Goal: Task Accomplishment & Management: Manage account settings

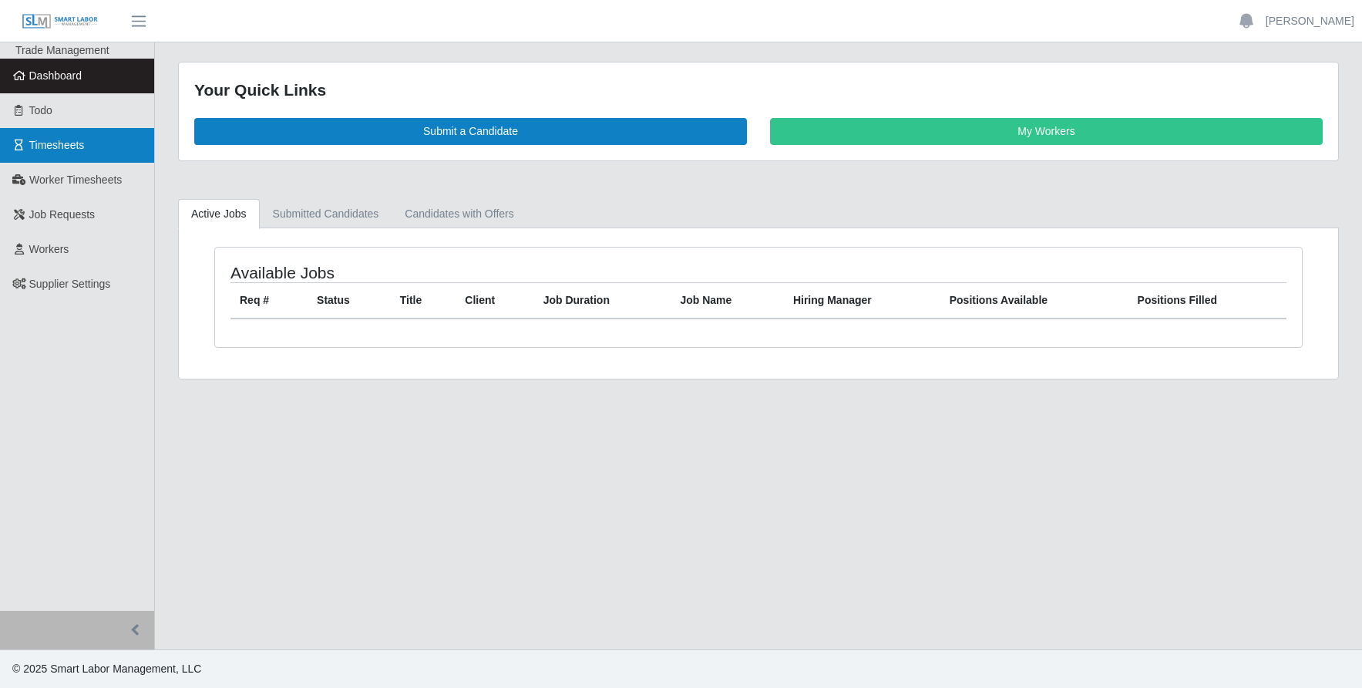
click at [61, 150] on span "Timesheets" at bounding box center [57, 145] width 56 height 12
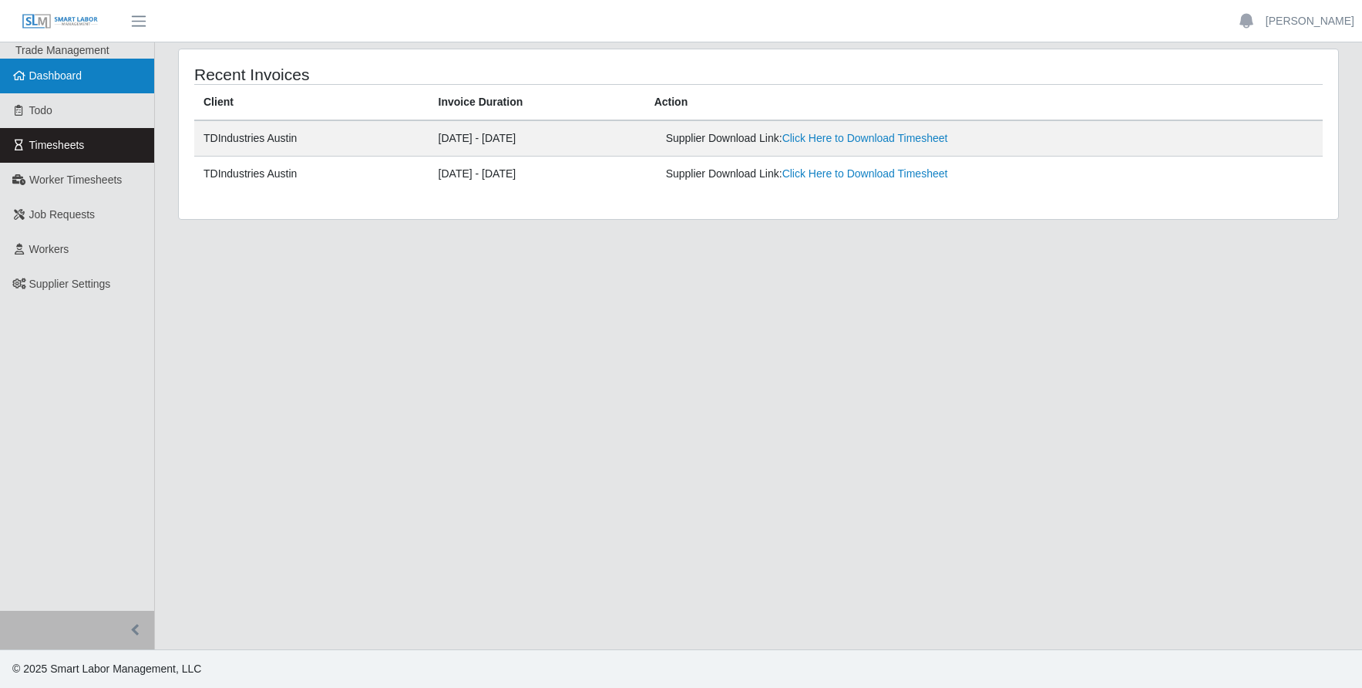
click at [56, 79] on span "Dashboard" at bounding box center [55, 75] width 53 height 12
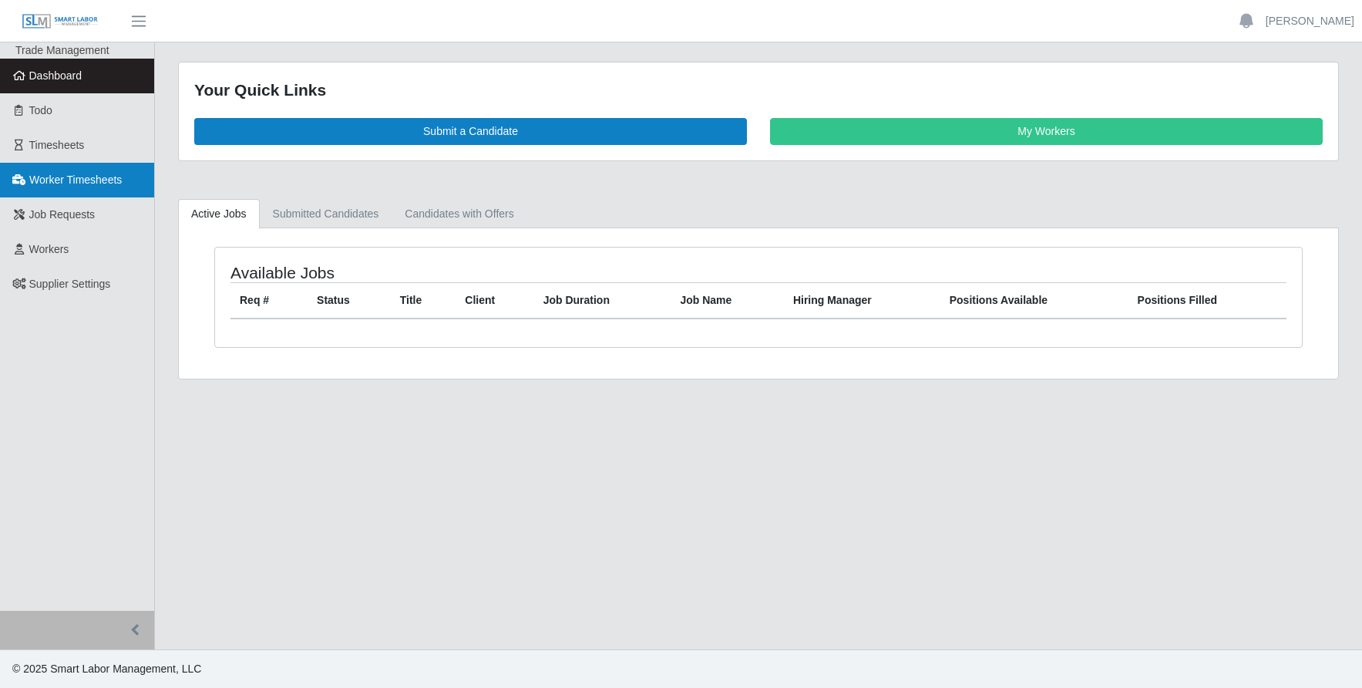
click at [85, 179] on span "Worker Timesheets" at bounding box center [75, 179] width 93 height 12
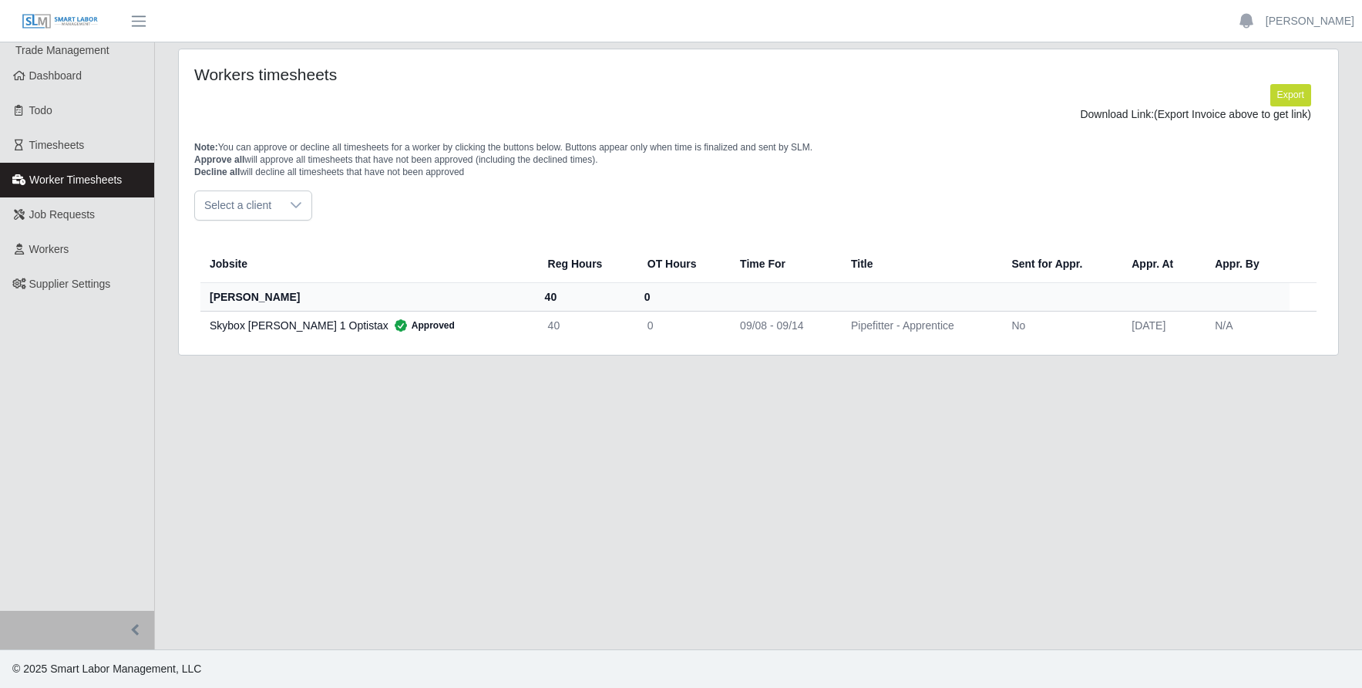
click at [281, 209] on div at bounding box center [296, 205] width 31 height 29
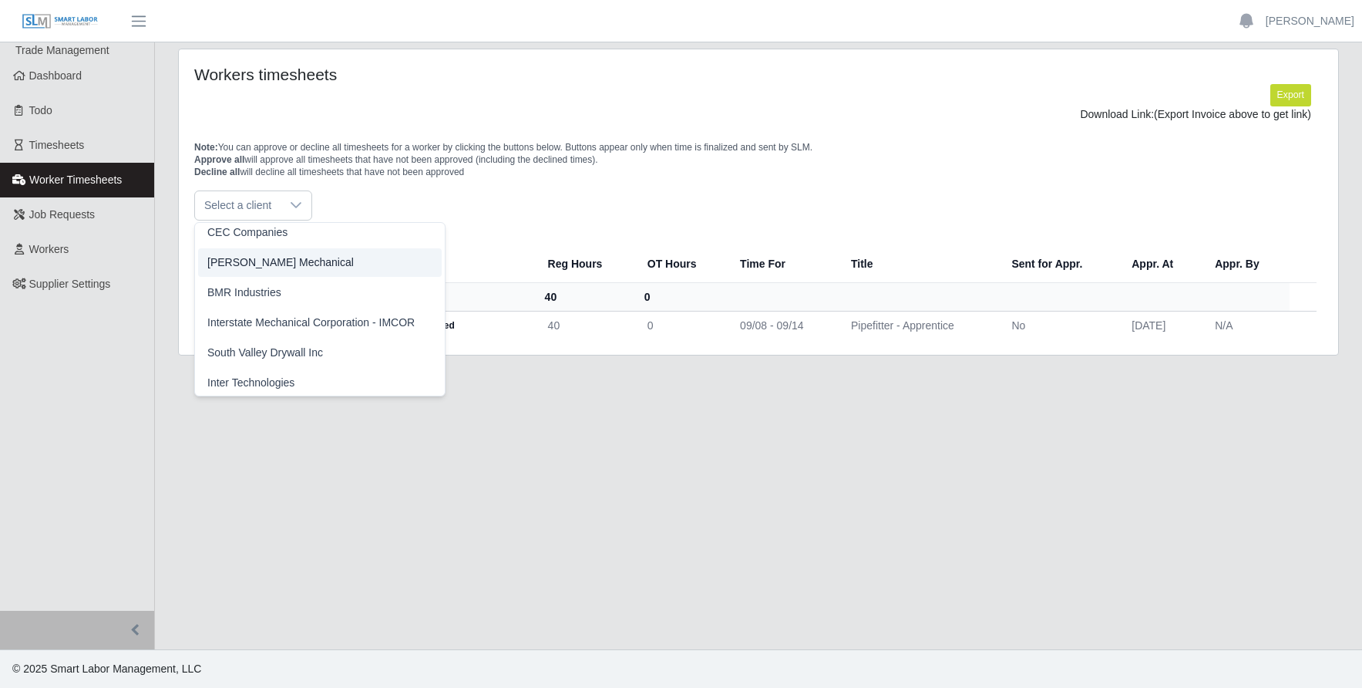
scroll to position [310, 0]
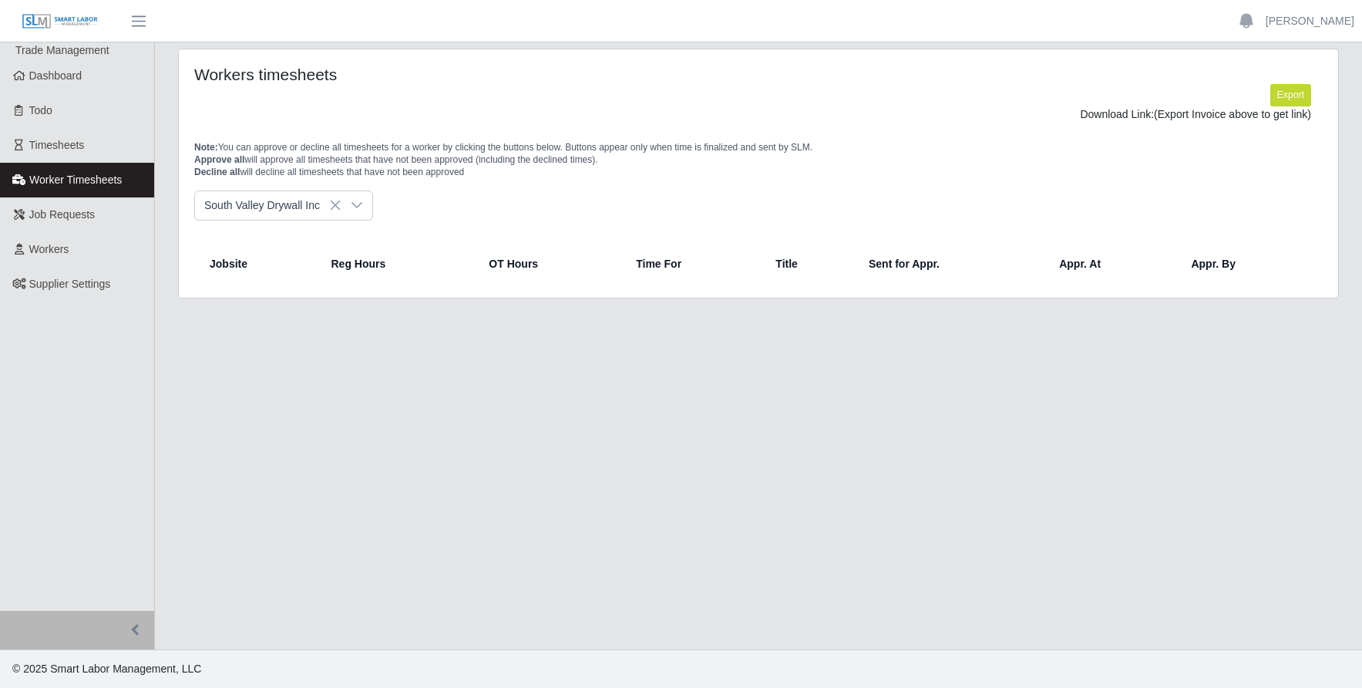
click at [275, 345] on span "South Valley Drywall Inc" at bounding box center [265, 351] width 116 height 16
click at [52, 145] on span "Timesheets" at bounding box center [57, 145] width 56 height 12
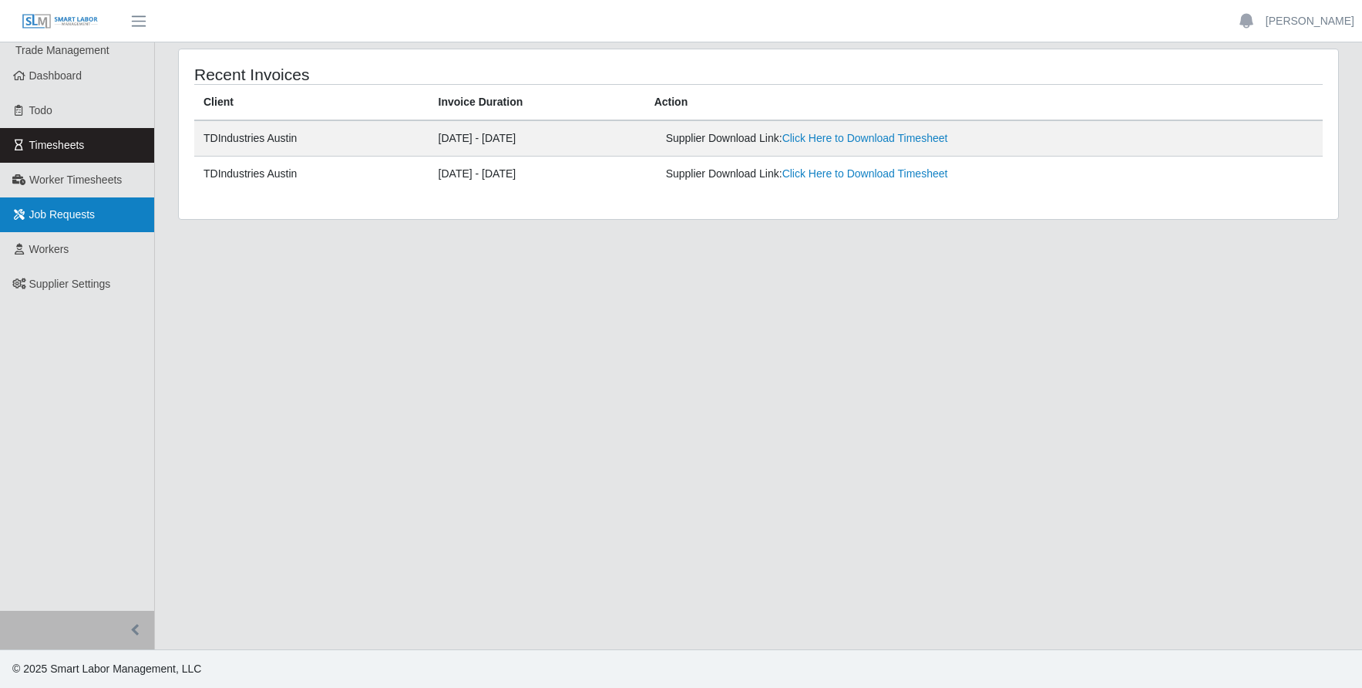
click at [86, 220] on span "Job Requests" at bounding box center [62, 214] width 66 height 12
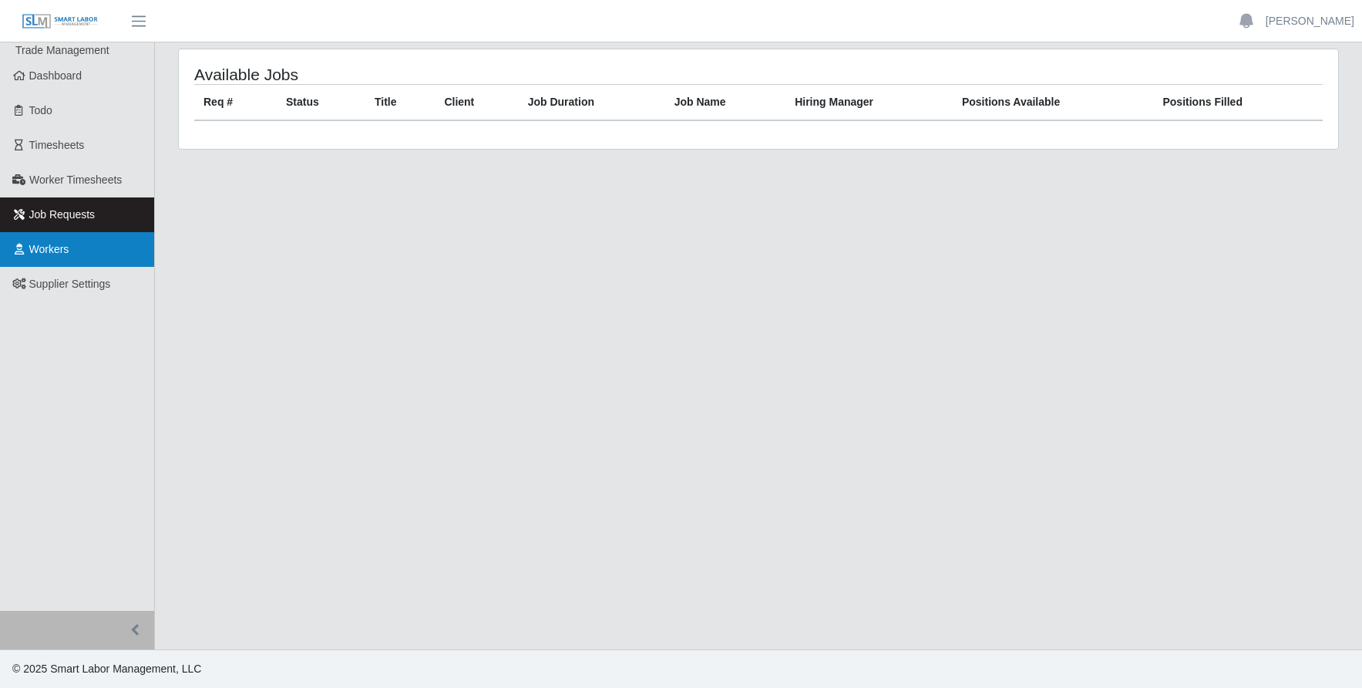
click at [52, 251] on span "Workers" at bounding box center [49, 249] width 40 height 12
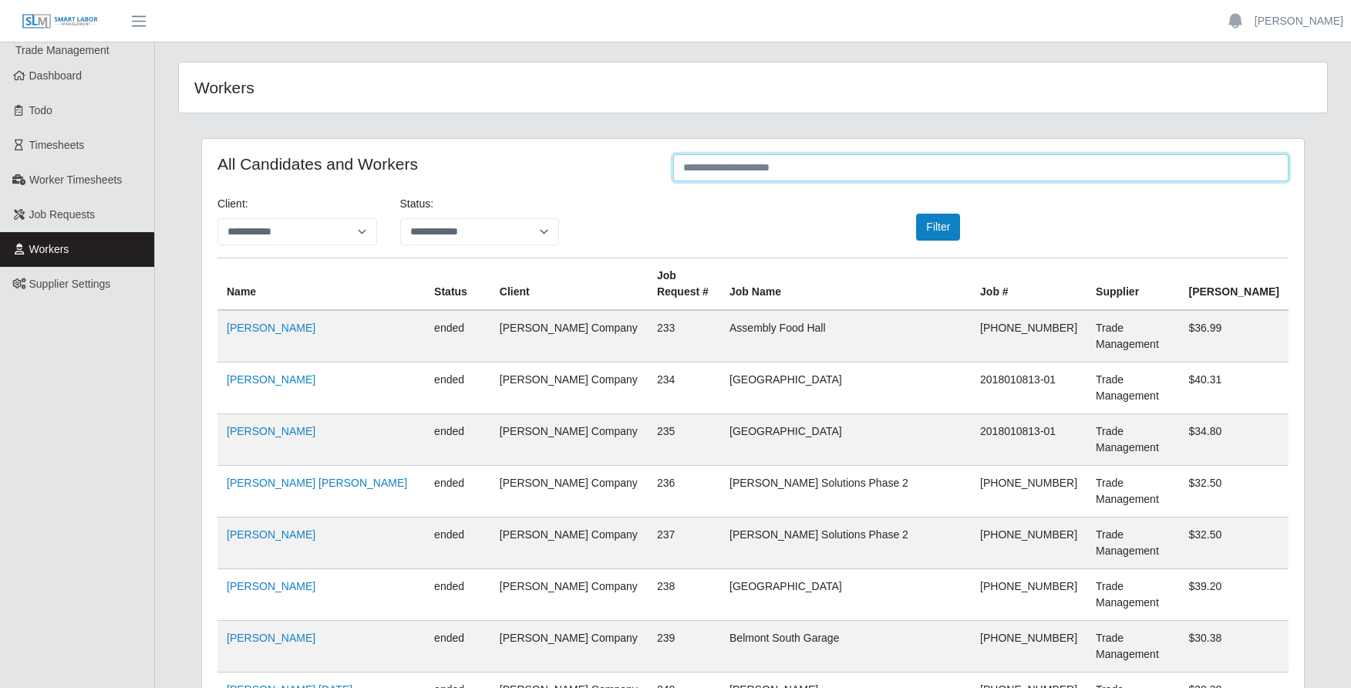
click at [724, 167] on input "text" at bounding box center [980, 167] width 615 height 27
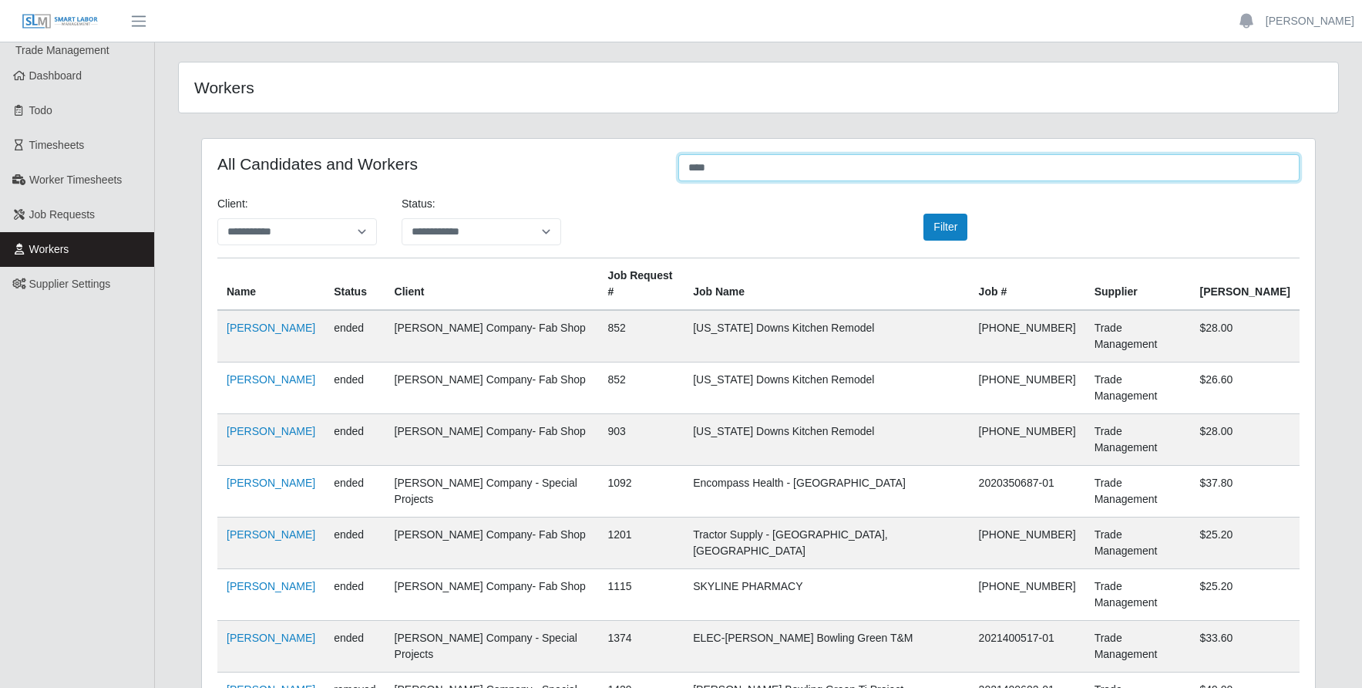
type input "****"
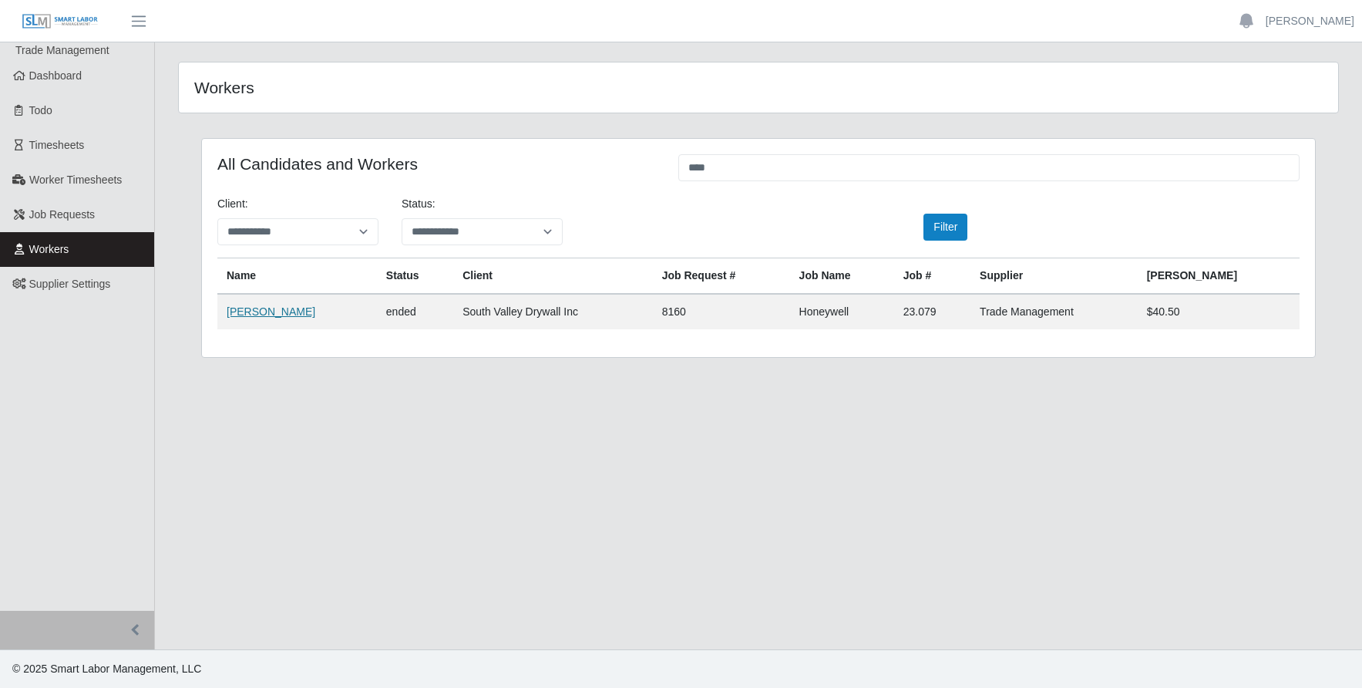
click at [261, 308] on link "[PERSON_NAME]" at bounding box center [271, 311] width 89 height 12
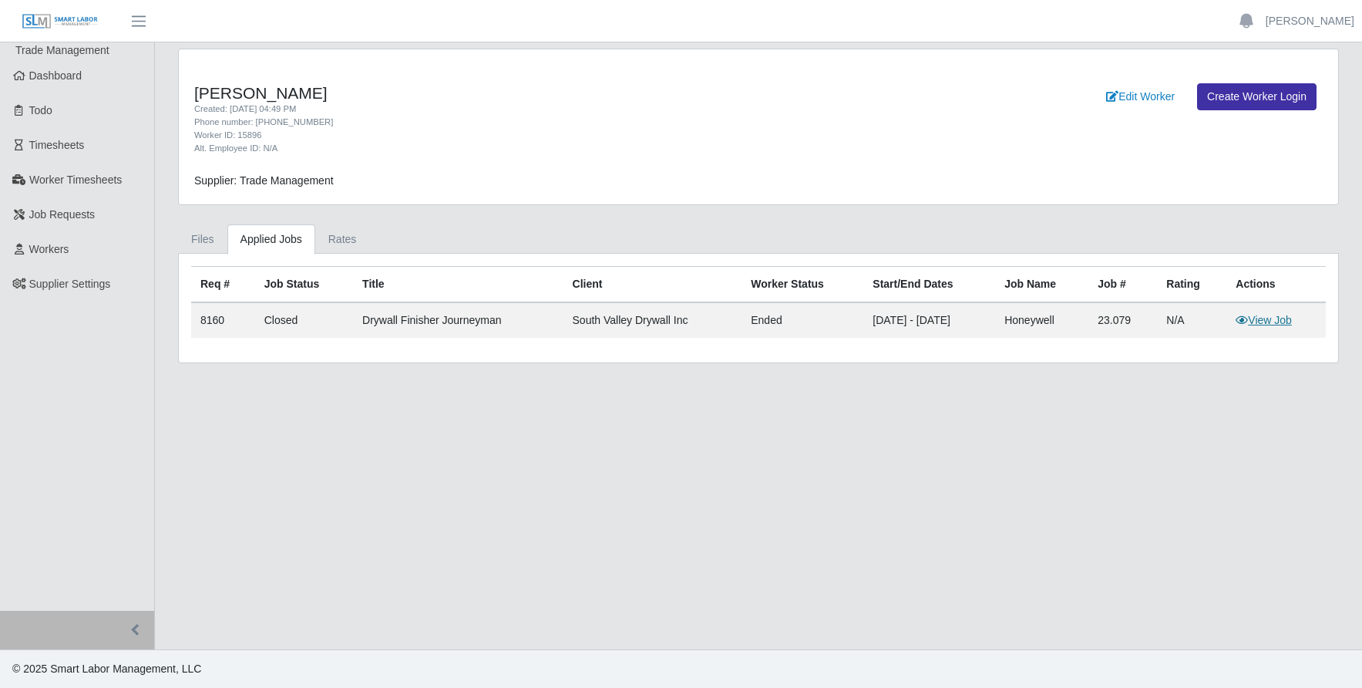
click at [1266, 315] on link "View Job" at bounding box center [1264, 320] width 56 height 12
click at [1312, 19] on link "[PERSON_NAME]" at bounding box center [1310, 21] width 89 height 16
click at [1283, 103] on link "Logout" at bounding box center [1292, 107] width 139 height 32
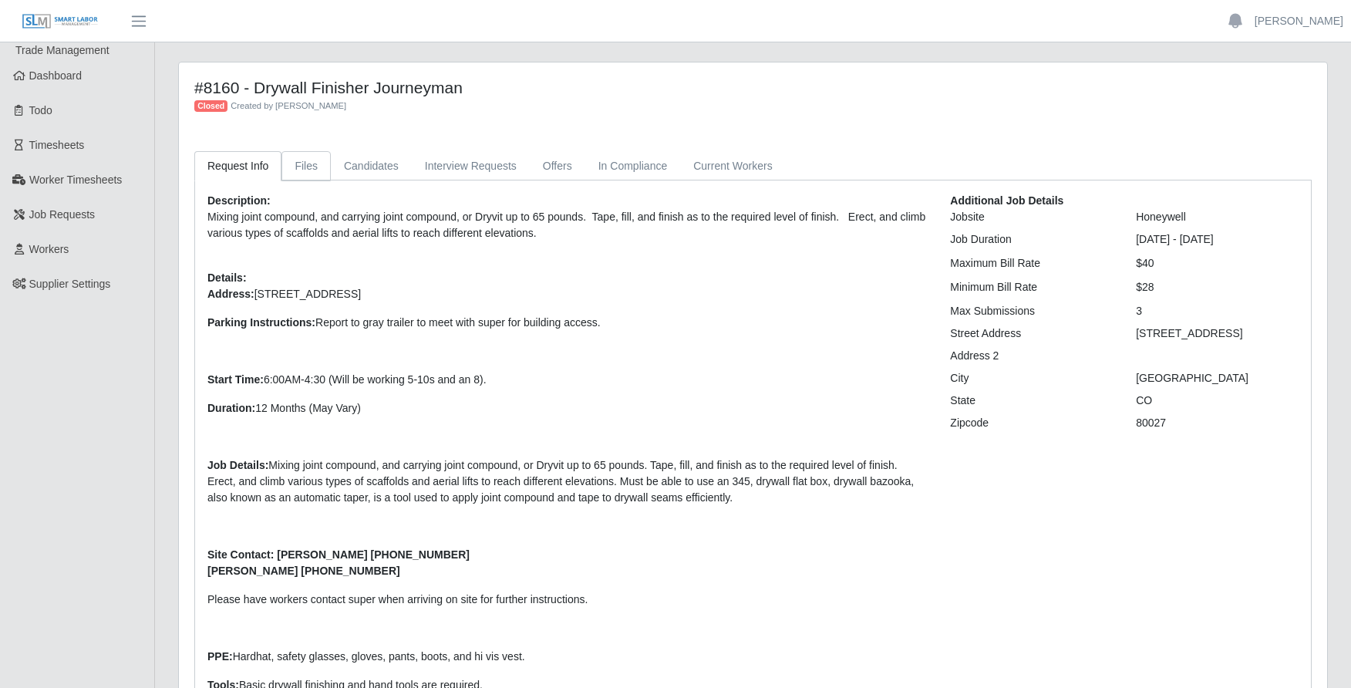
click at [310, 167] on link "Files" at bounding box center [305, 166] width 49 height 30
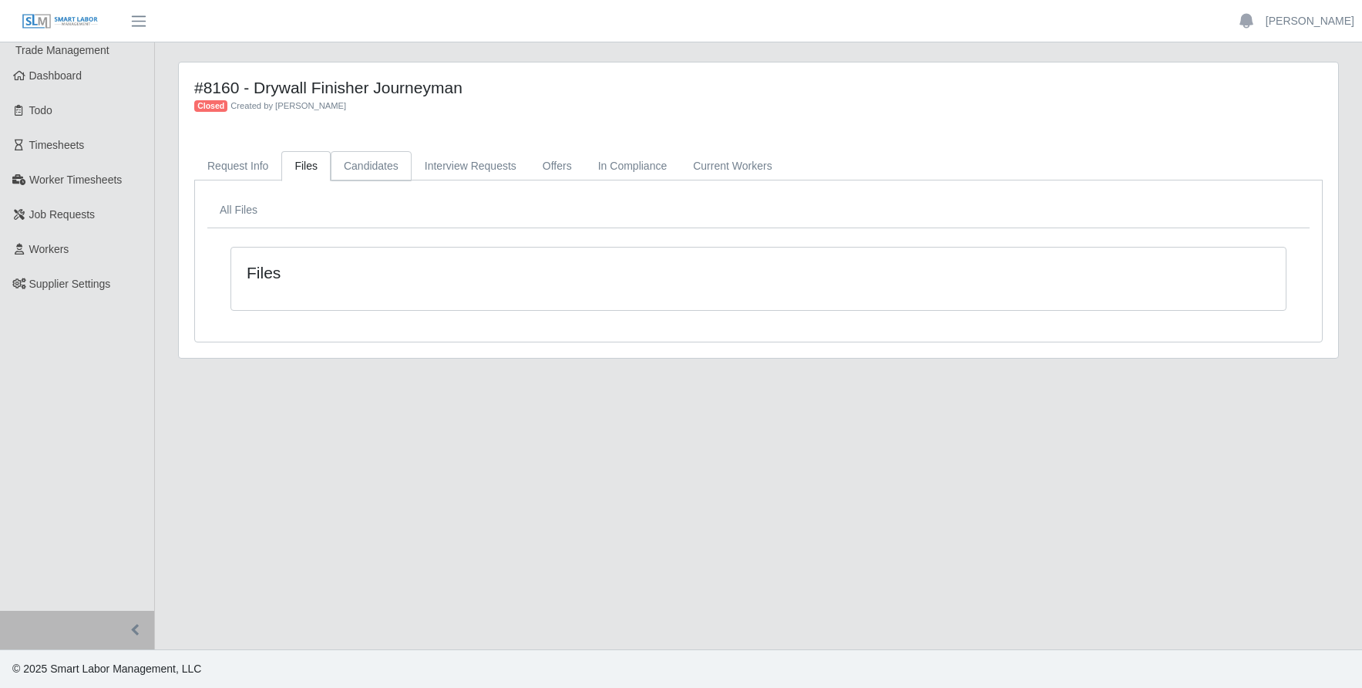
click at [351, 164] on link "Candidates" at bounding box center [371, 166] width 81 height 30
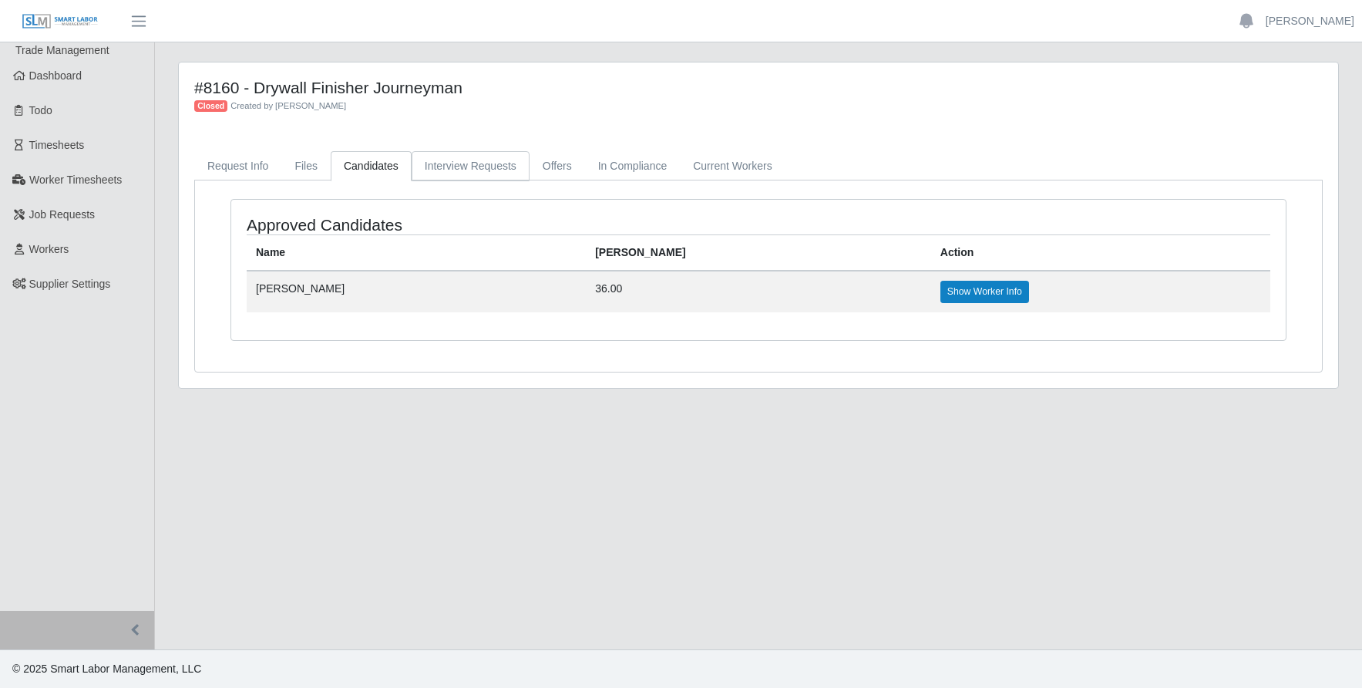
click at [433, 167] on link "Interview Requests" at bounding box center [471, 166] width 118 height 30
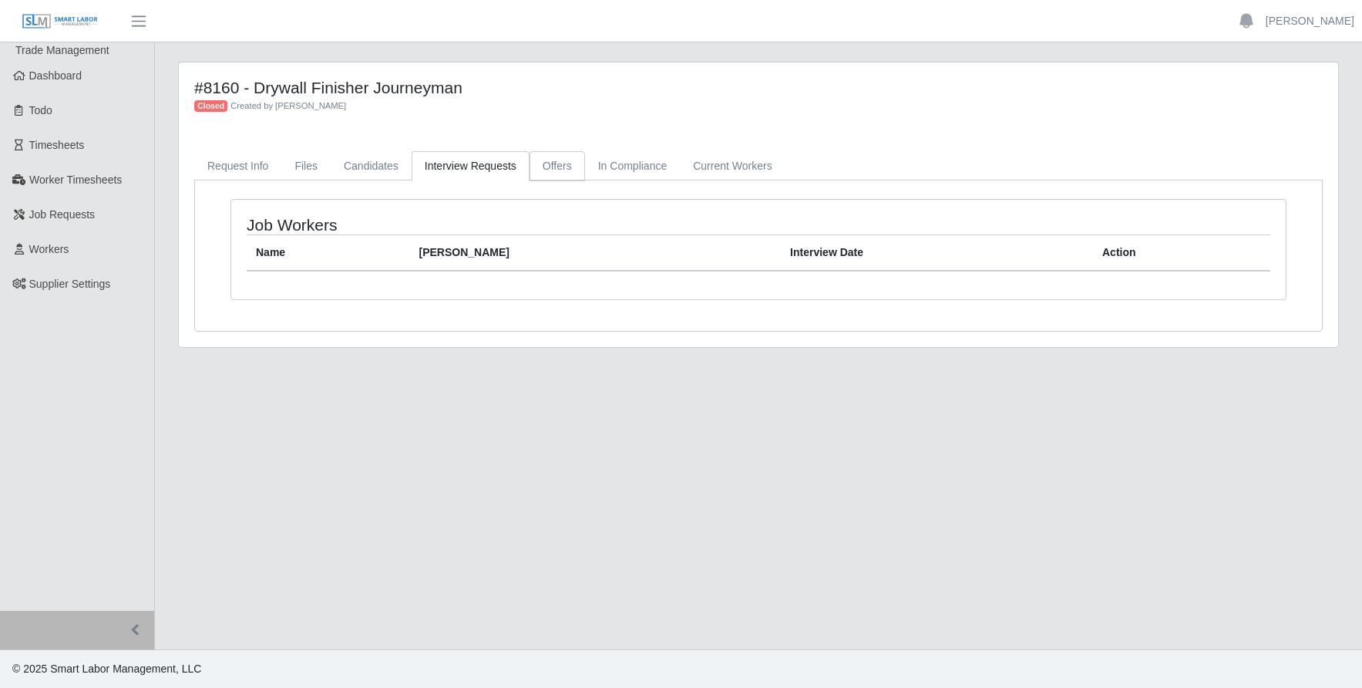
click at [559, 169] on link "Offers" at bounding box center [558, 166] width 56 height 30
click at [609, 163] on link "In Compliance" at bounding box center [633, 166] width 96 height 30
click at [215, 166] on link "Request Info" at bounding box center [237, 166] width 87 height 30
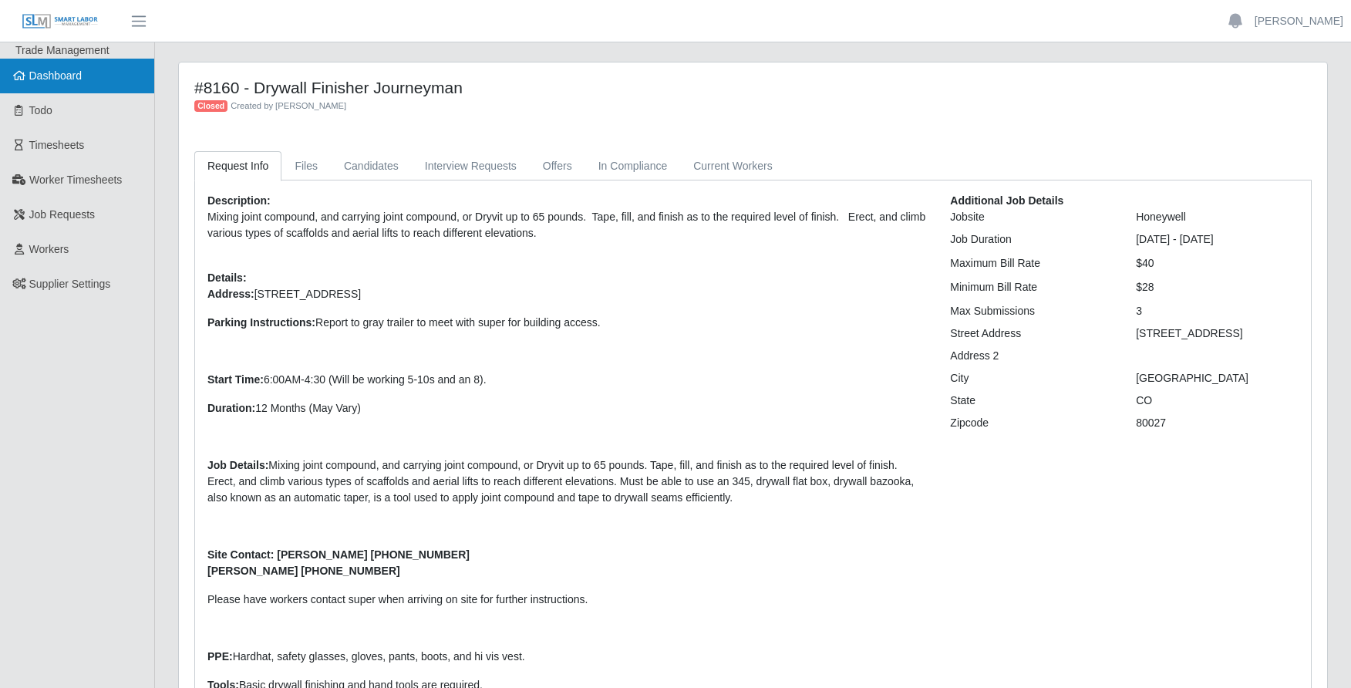
click at [60, 77] on span "Dashboard" at bounding box center [55, 75] width 53 height 12
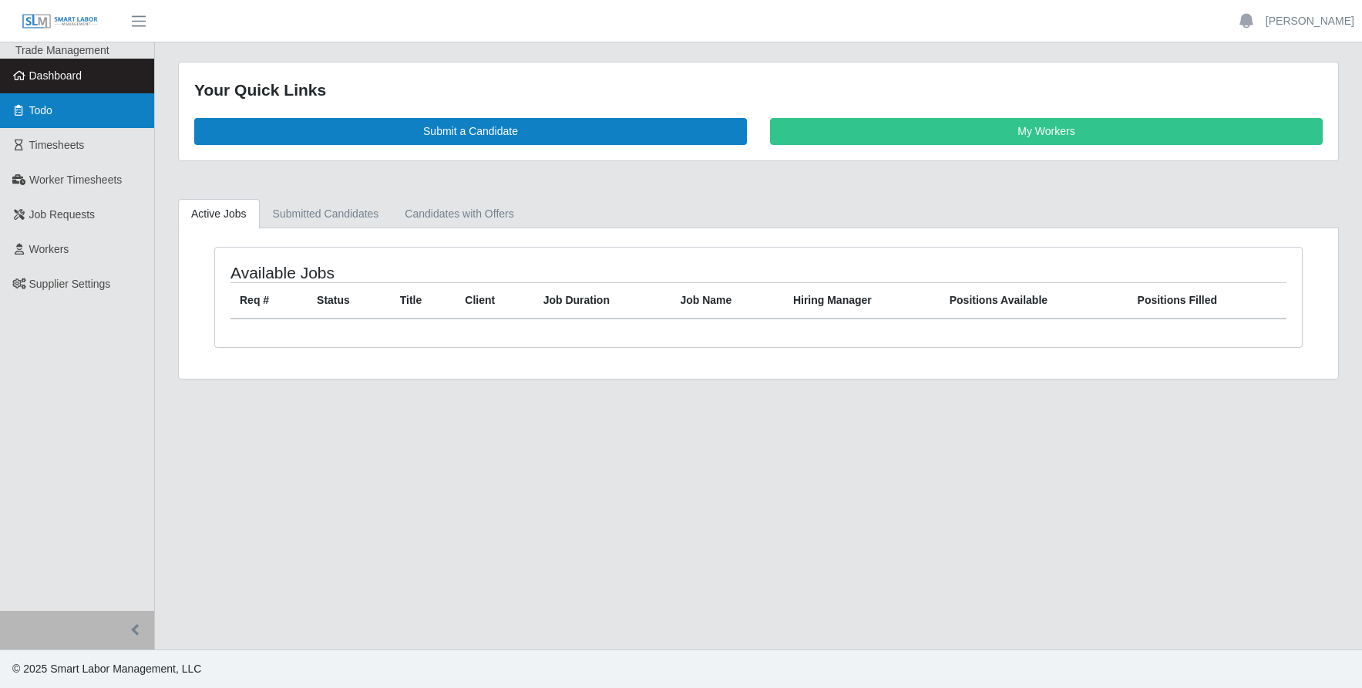
click at [49, 110] on span "Todo" at bounding box center [40, 110] width 23 height 12
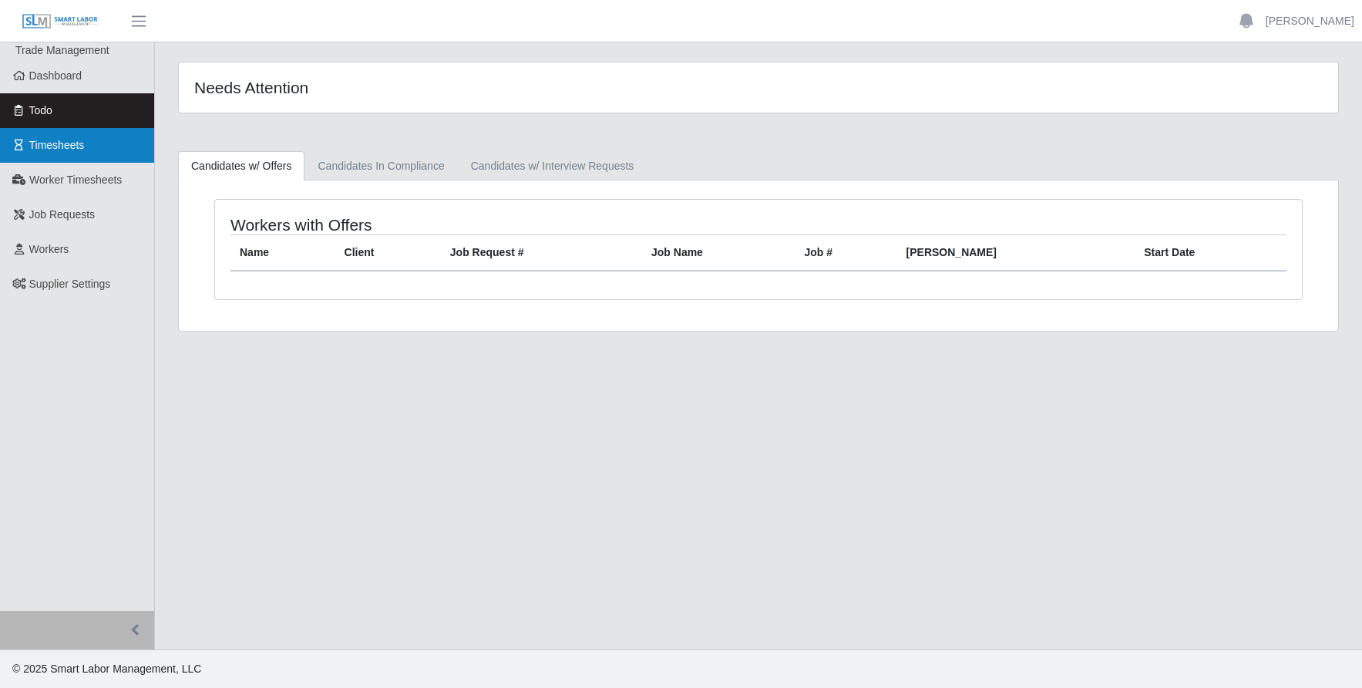
click at [49, 143] on span "Timesheets" at bounding box center [57, 145] width 56 height 12
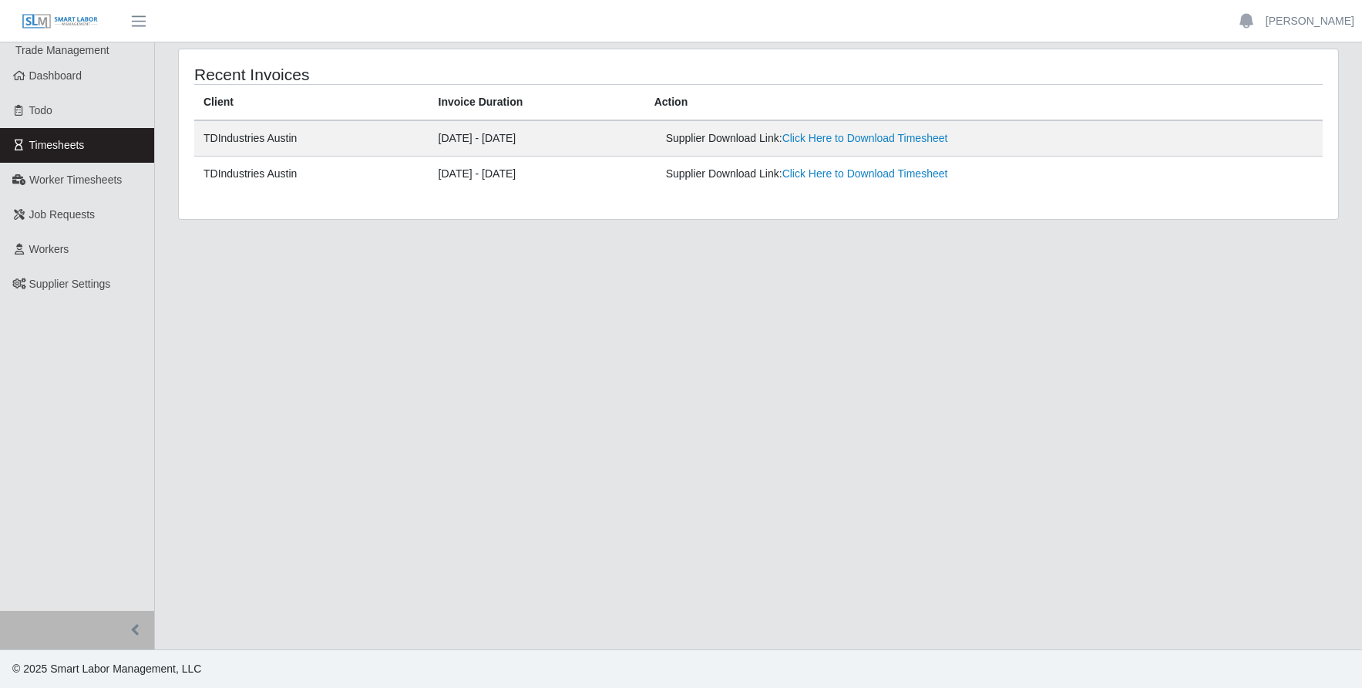
click at [271, 75] on h4 "Recent Invoices" at bounding box center [422, 74] width 457 height 19
click at [113, 182] on span "Worker Timesheets" at bounding box center [75, 179] width 93 height 12
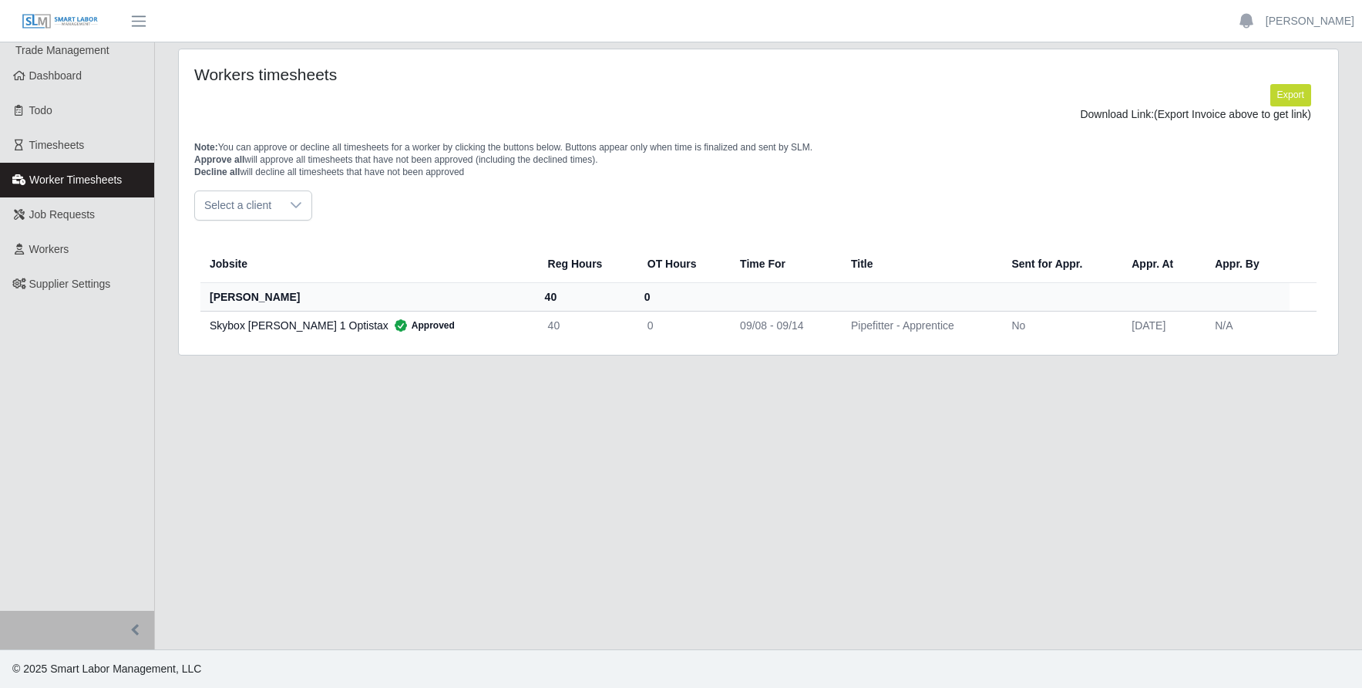
click at [283, 204] on div at bounding box center [296, 205] width 31 height 29
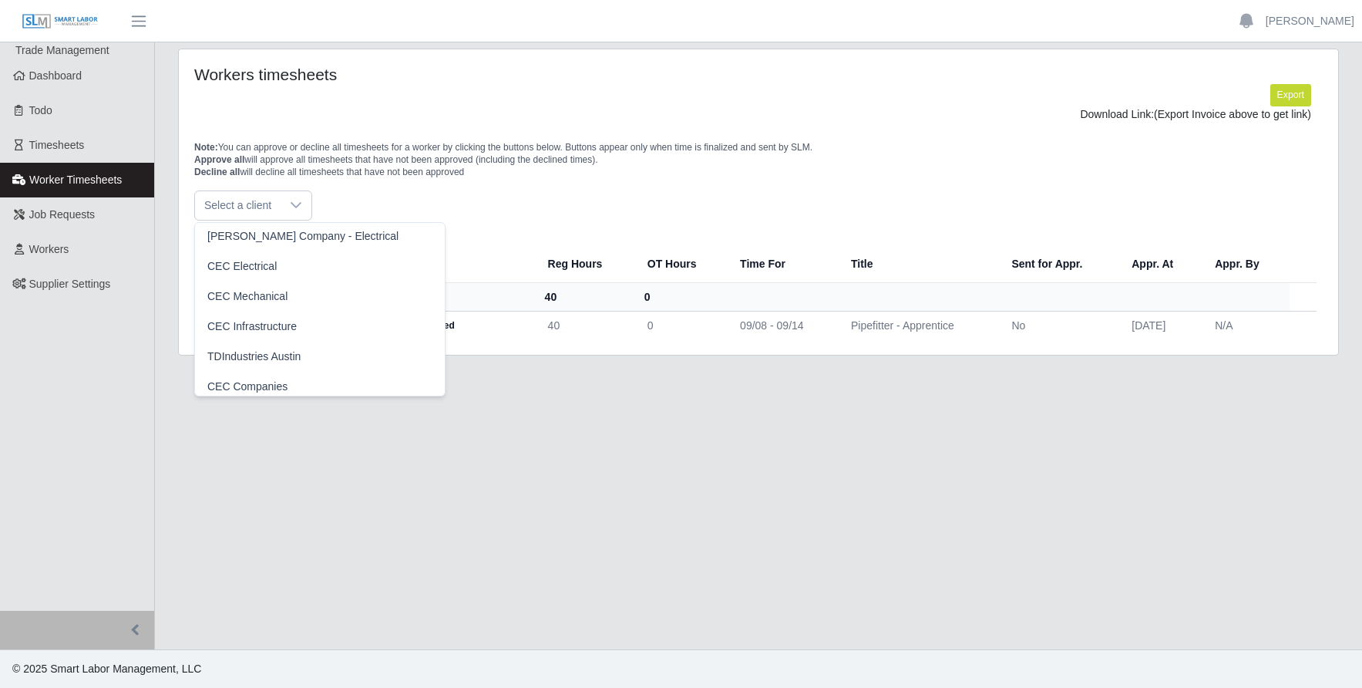
scroll to position [308, 0]
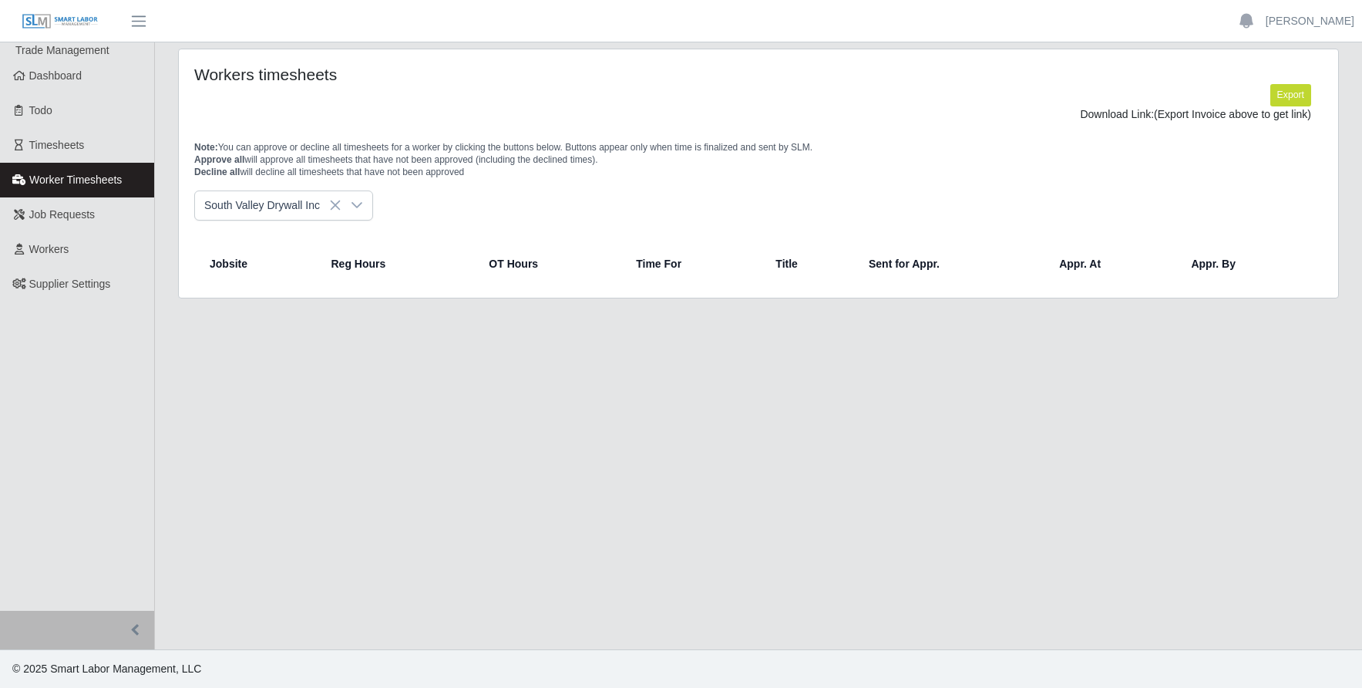
click at [265, 203] on span "South Valley Drywall Inc" at bounding box center [268, 205] width 146 height 29
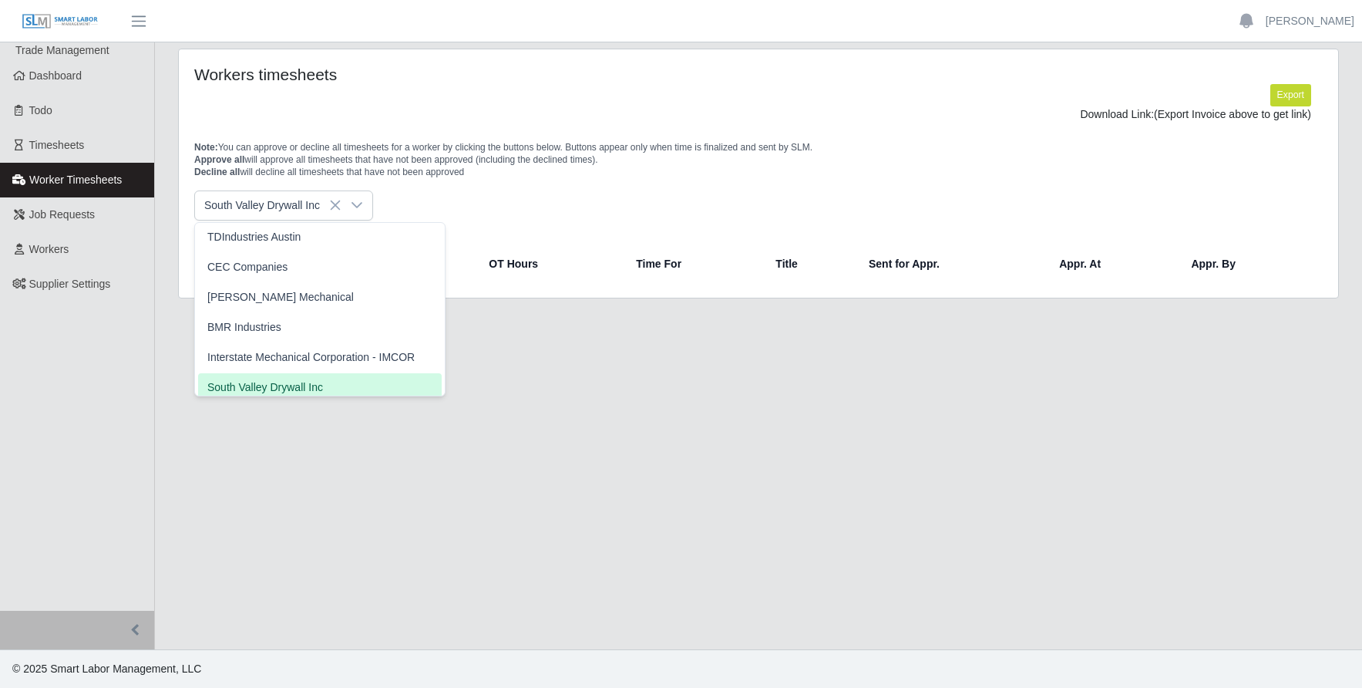
scroll to position [280, 0]
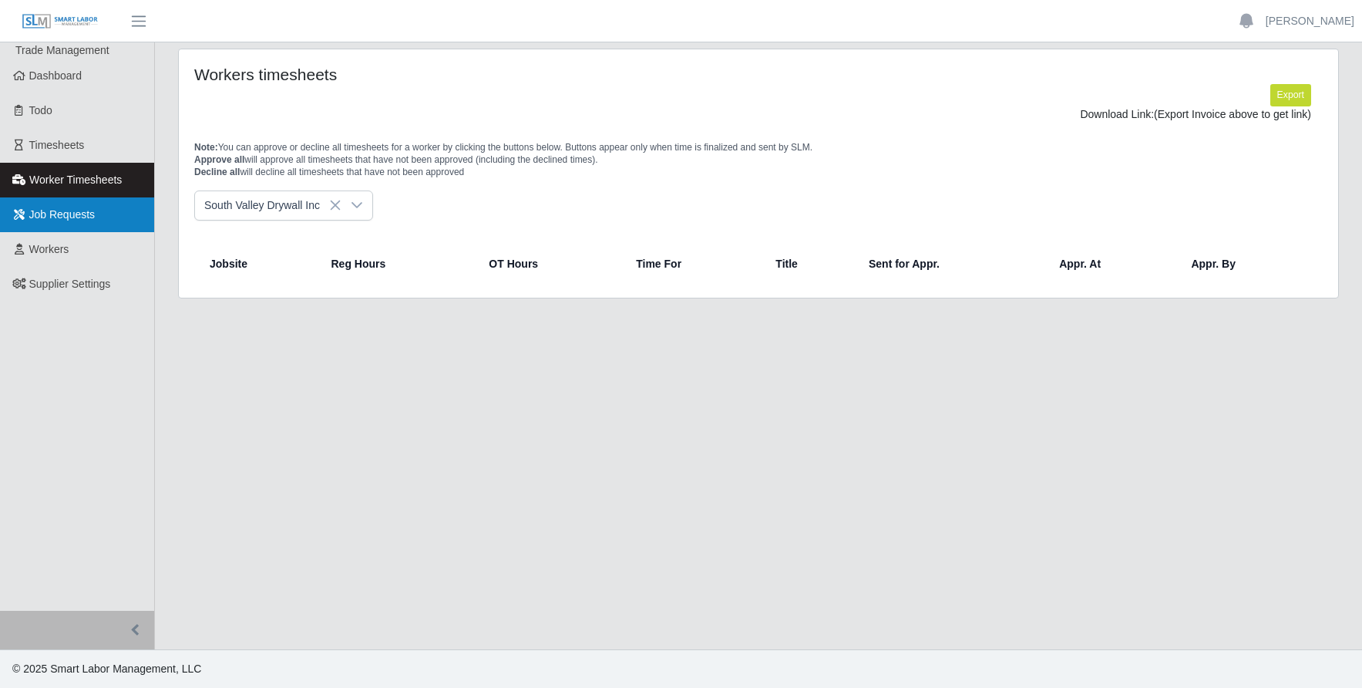
click at [47, 217] on span "Job Requests" at bounding box center [62, 214] width 66 height 12
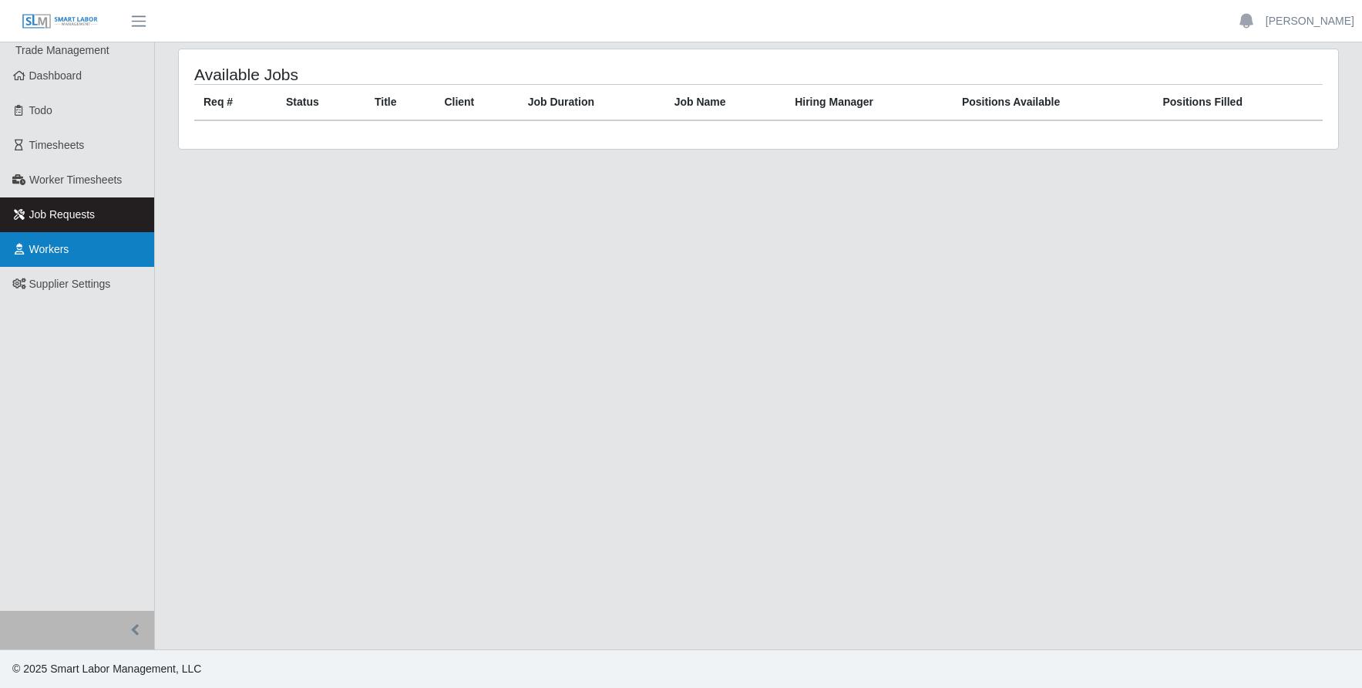
click at [59, 249] on span "Workers" at bounding box center [49, 249] width 40 height 12
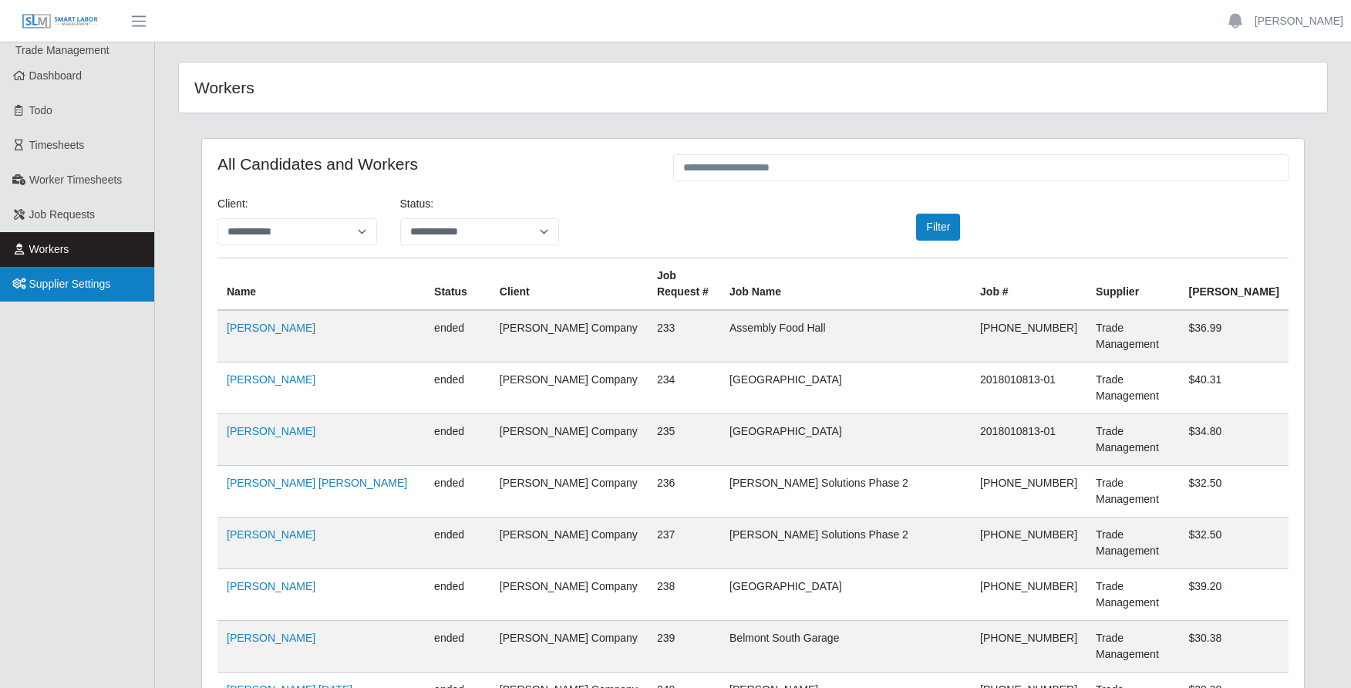
click at [45, 285] on span "Supplier Settings" at bounding box center [70, 284] width 82 height 12
